Goal: Task Accomplishment & Management: Complete application form

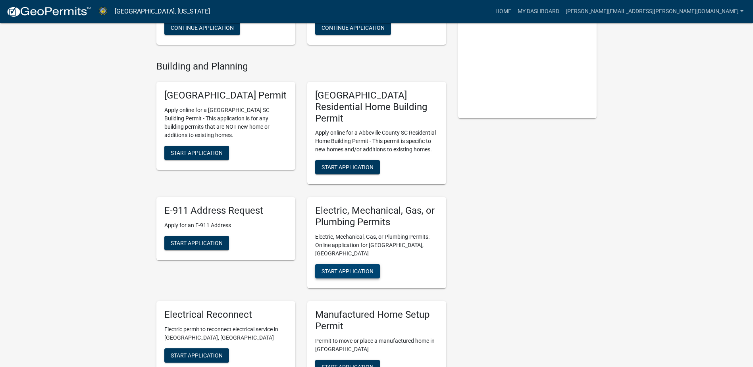
scroll to position [159, 0]
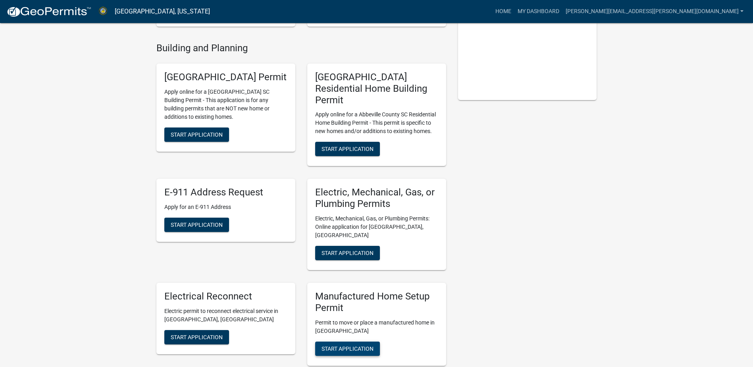
click at [340, 341] on button "Start Application" at bounding box center [347, 348] width 65 height 14
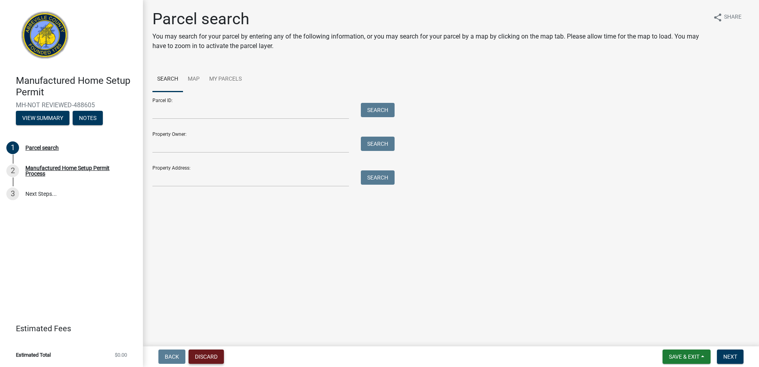
click at [213, 352] on button "Discard" at bounding box center [206, 356] width 35 height 14
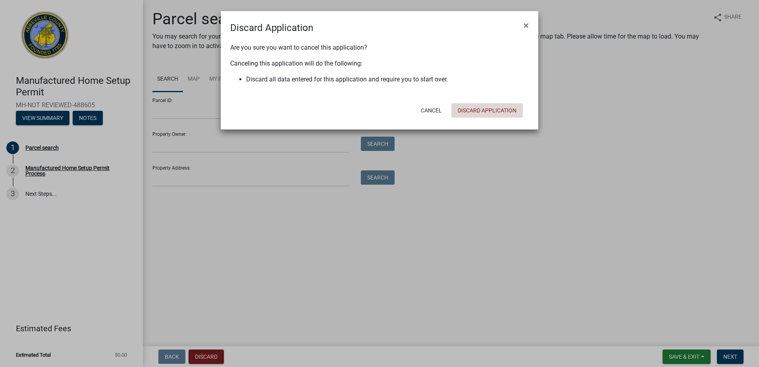
click at [477, 112] on button "Discard Application" at bounding box center [486, 110] width 71 height 14
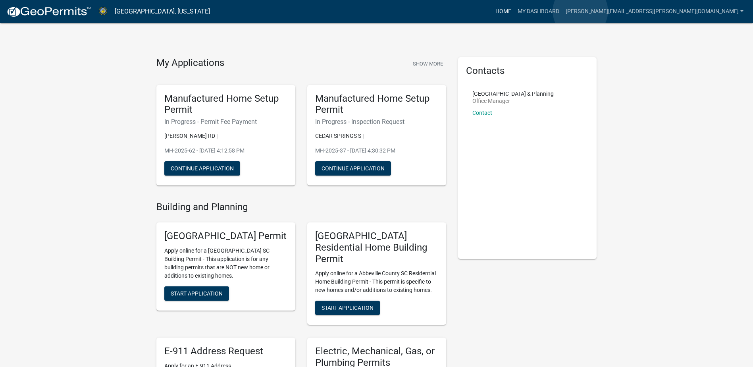
click at [515, 11] on link "Home" at bounding box center [503, 11] width 22 height 15
click at [563, 13] on link "My Dashboard" at bounding box center [539, 11] width 48 height 15
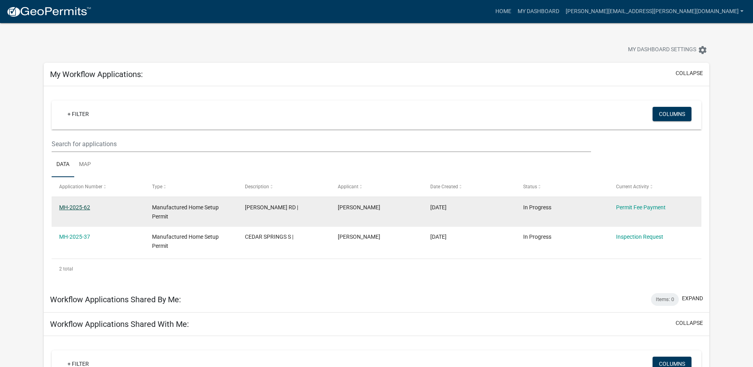
click at [84, 206] on link "MH-2025-62" at bounding box center [74, 207] width 31 height 6
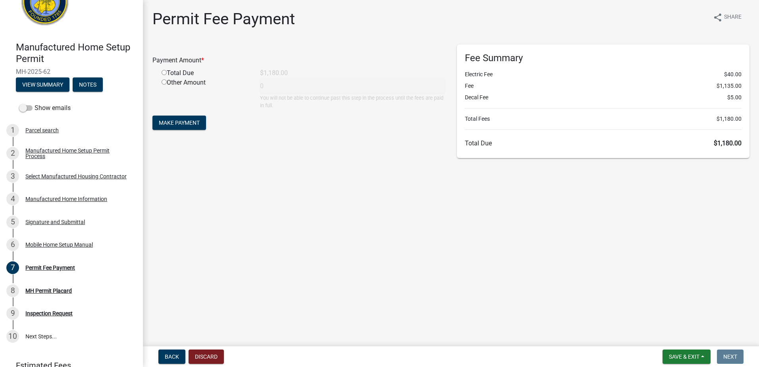
scroll to position [36, 0]
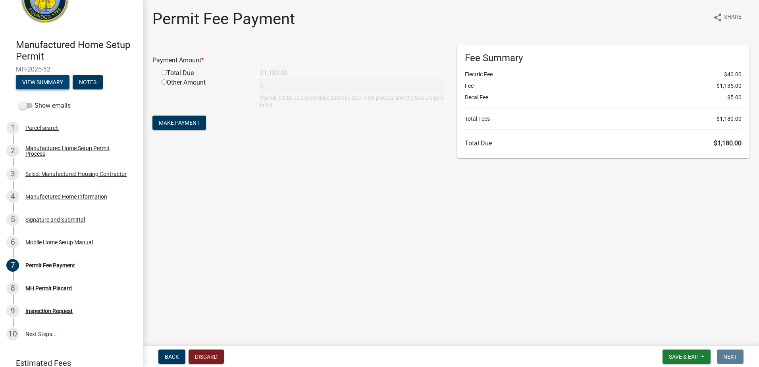
click at [29, 80] on button "View Summary" at bounding box center [43, 82] width 54 height 14
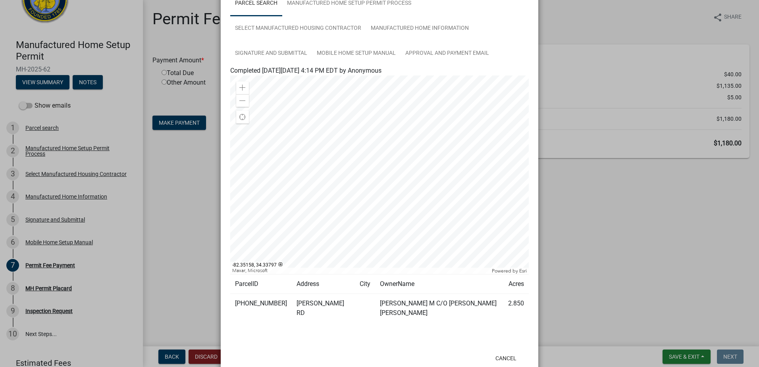
scroll to position [73, 0]
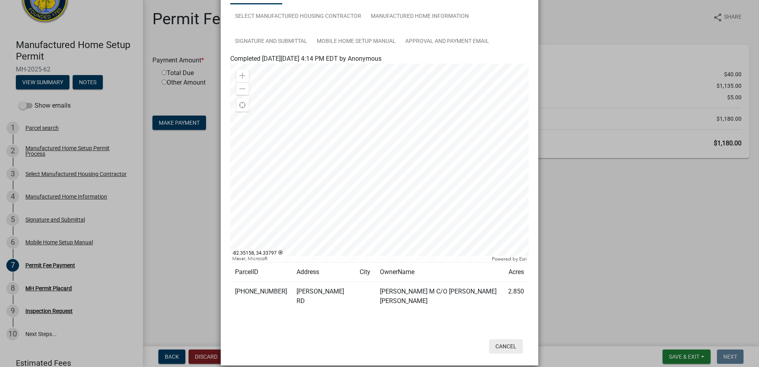
click at [498, 339] on button "Cancel" at bounding box center [506, 346] width 34 height 14
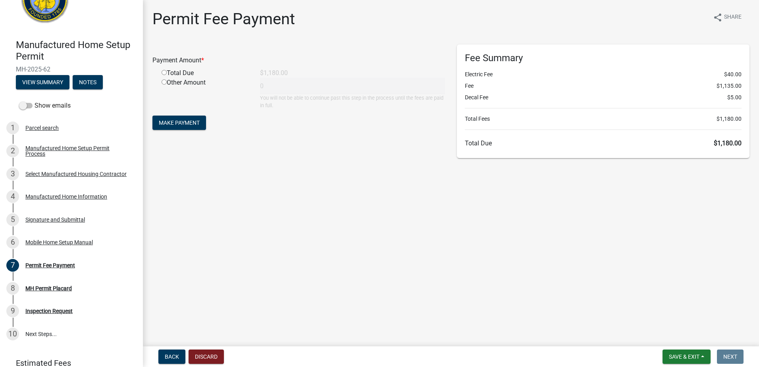
click at [165, 72] on input "radio" at bounding box center [164, 72] width 5 height 5
radio input "true"
type input "1180"
click at [175, 121] on span "Make Payment" at bounding box center [179, 123] width 41 height 6
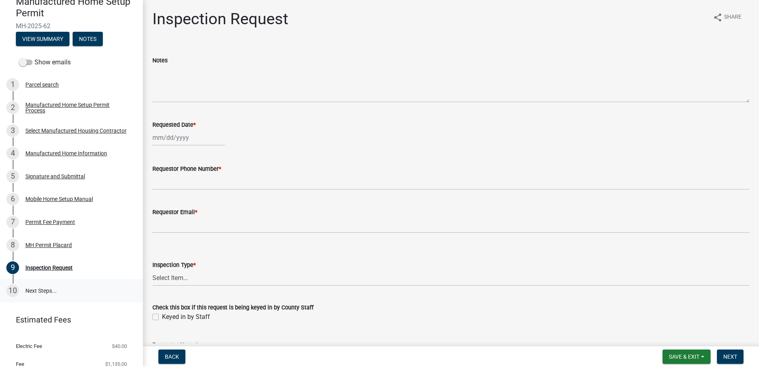
scroll to position [79, 0]
click at [62, 264] on div "Inspection Request" at bounding box center [48, 267] width 47 height 6
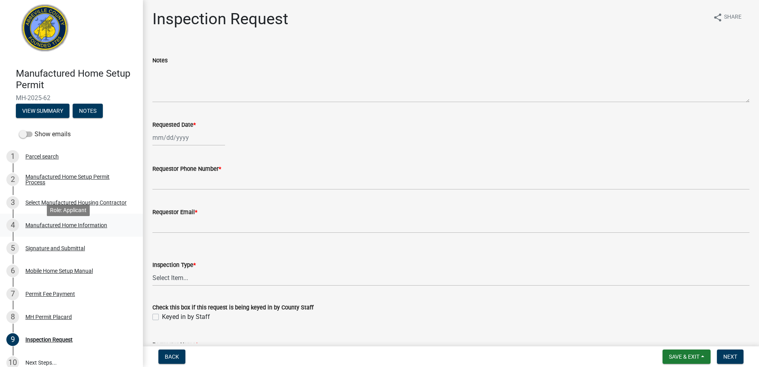
scroll to position [0, 0]
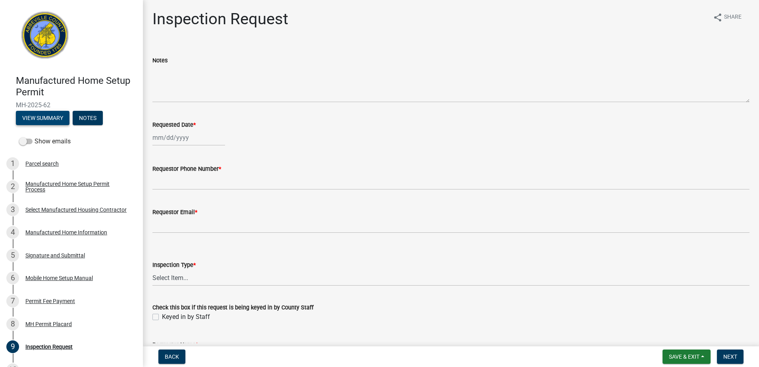
click at [48, 120] on button "View Summary" at bounding box center [43, 118] width 54 height 14
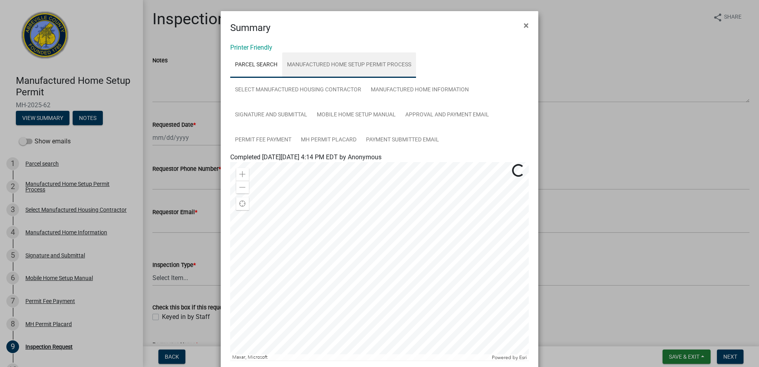
click at [302, 64] on link "Manufactured Home Setup Permit Process" at bounding box center [349, 64] width 134 height 25
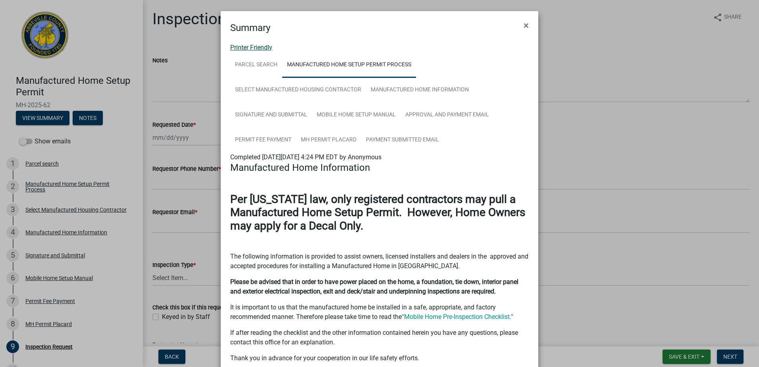
click at [246, 46] on link "Printer Friendly" at bounding box center [251, 48] width 42 height 8
click at [524, 25] on span "×" at bounding box center [526, 25] width 5 height 11
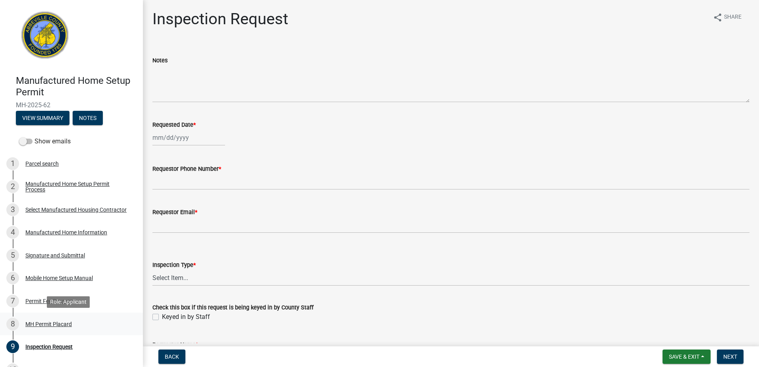
click at [41, 323] on div "MH Permit Placard" at bounding box center [48, 324] width 46 height 6
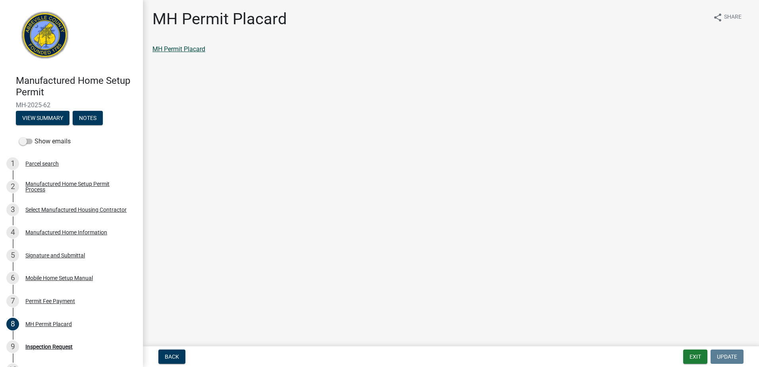
click at [170, 49] on link "MH Permit Placard" at bounding box center [178, 49] width 53 height 8
click at [179, 358] on span "Back" at bounding box center [172, 356] width 14 height 6
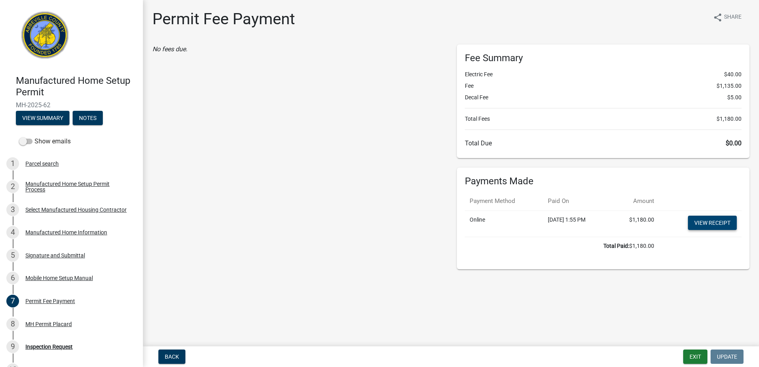
click at [703, 221] on link "View receipt" at bounding box center [712, 223] width 49 height 14
